Goal: Navigation & Orientation: Locate item on page

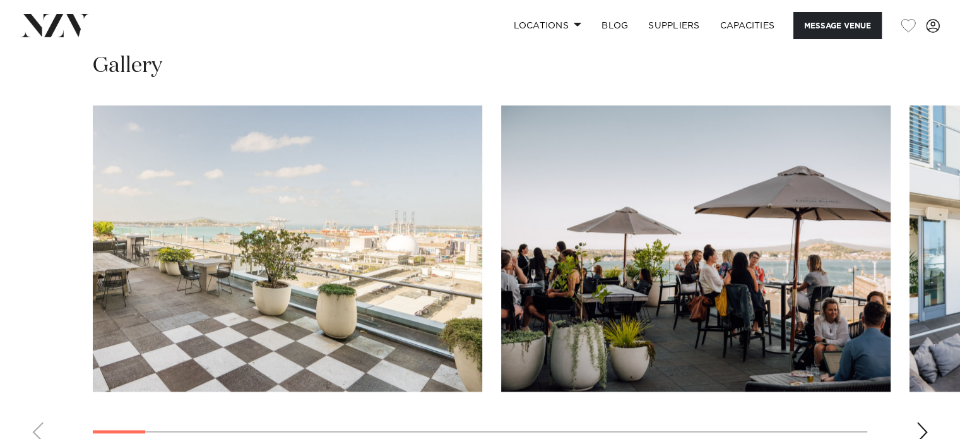
scroll to position [1190, 0]
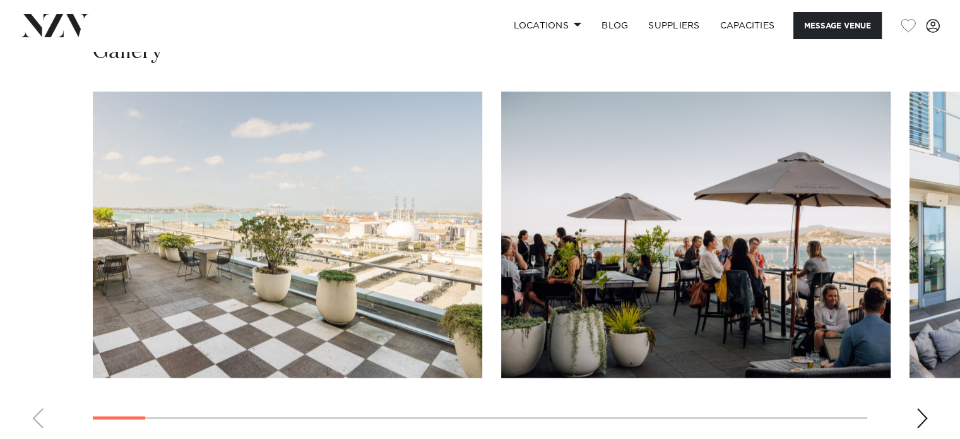
click at [920, 412] on div "Next slide" at bounding box center [922, 418] width 13 height 20
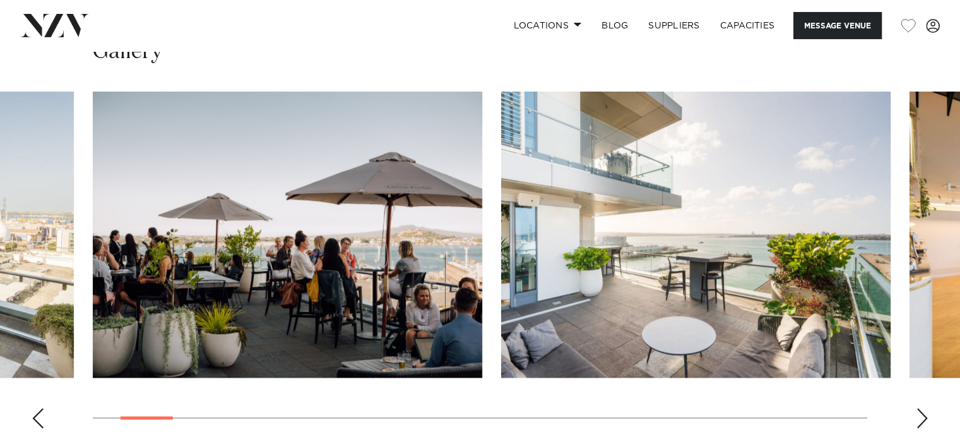
click at [920, 412] on div "Next slide" at bounding box center [922, 418] width 13 height 20
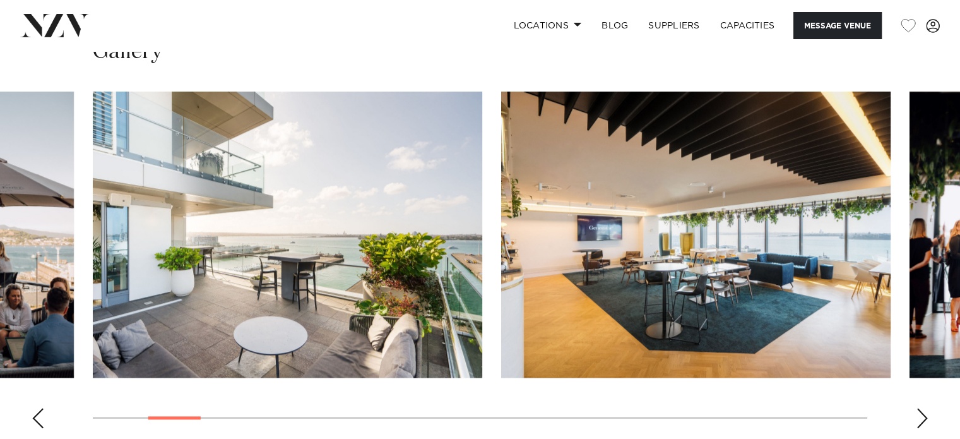
click at [920, 412] on div "Next slide" at bounding box center [922, 418] width 13 height 20
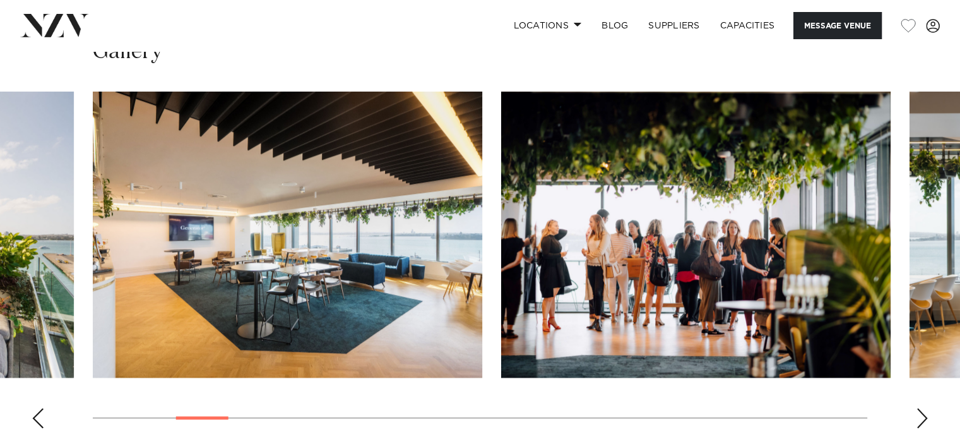
click at [920, 412] on div "Next slide" at bounding box center [922, 418] width 13 height 20
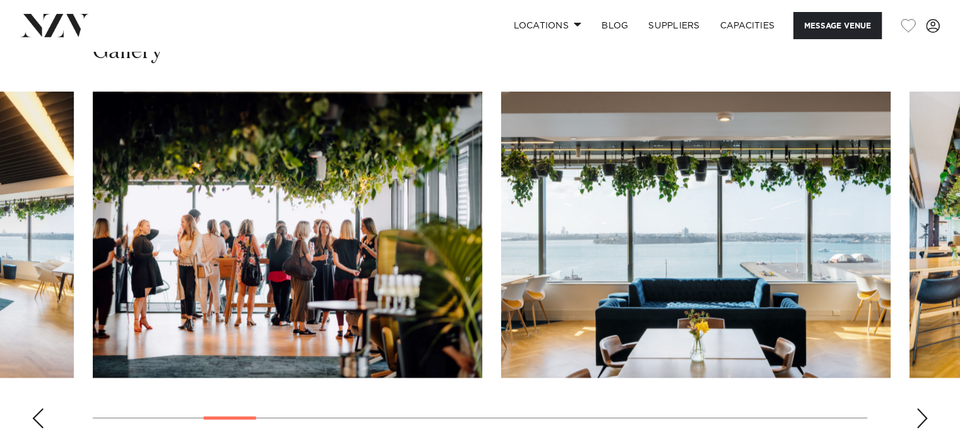
click at [920, 412] on div "Next slide" at bounding box center [922, 418] width 13 height 20
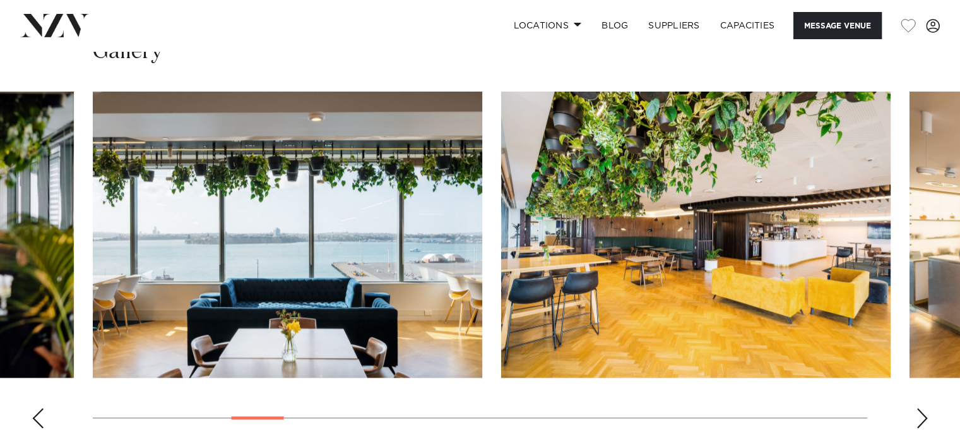
click at [920, 412] on div "Next slide" at bounding box center [922, 418] width 13 height 20
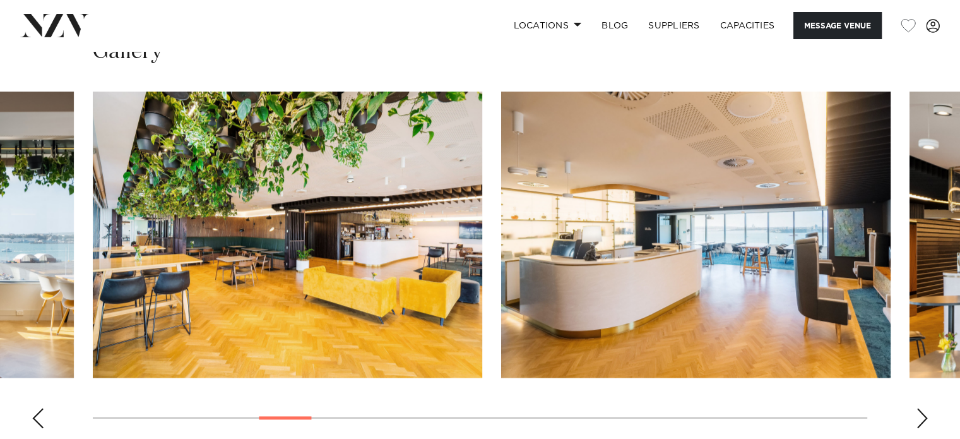
click at [920, 412] on div "Next slide" at bounding box center [922, 418] width 13 height 20
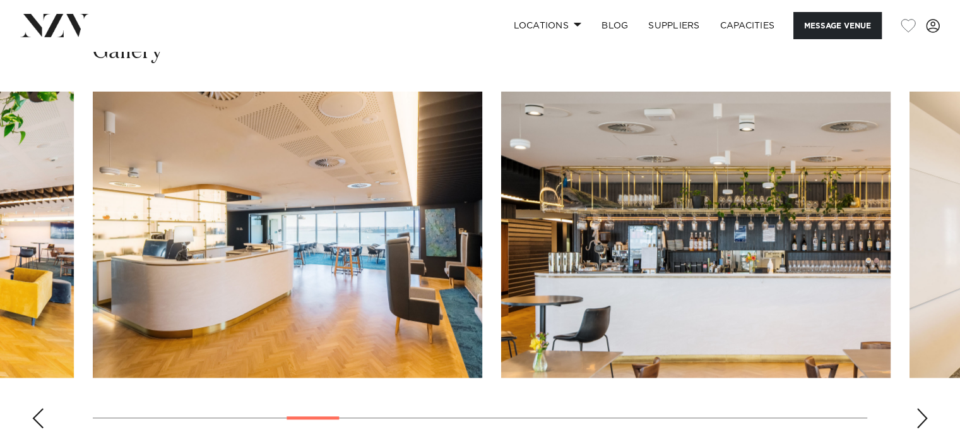
click at [920, 412] on div "Next slide" at bounding box center [922, 418] width 13 height 20
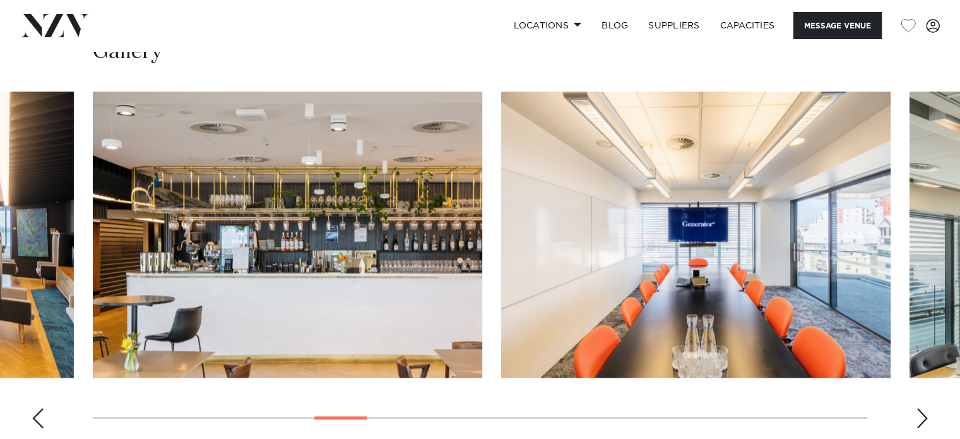
click at [920, 412] on div "Next slide" at bounding box center [922, 418] width 13 height 20
